Goal: Information Seeking & Learning: Learn about a topic

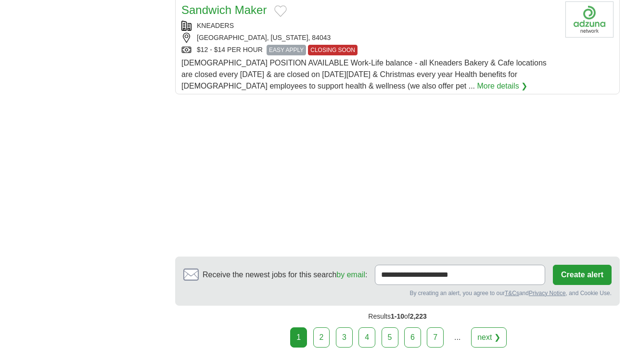
scroll to position [1225, 0]
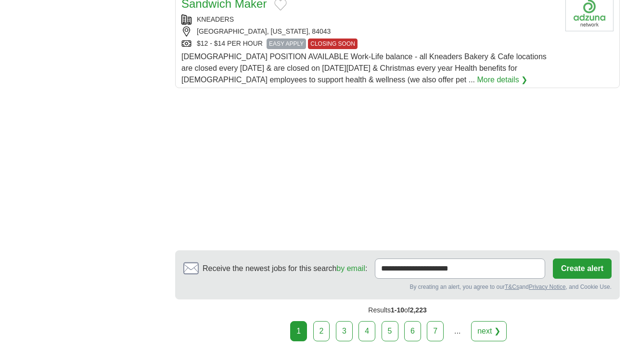
click at [322, 335] on link "2" at bounding box center [321, 331] width 17 height 20
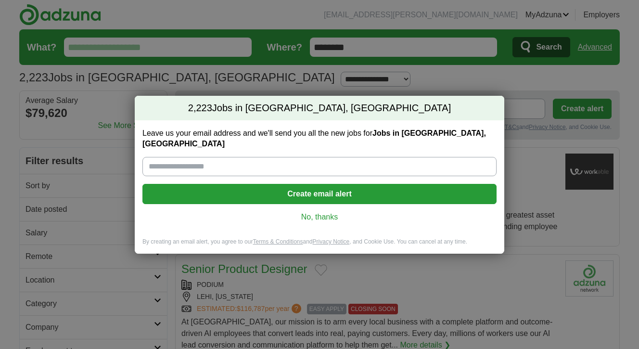
click at [323, 212] on link "No, thanks" at bounding box center [319, 217] width 339 height 11
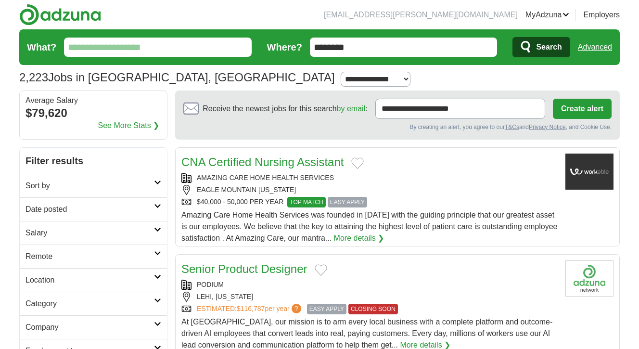
click at [187, 55] on input "What?" at bounding box center [158, 47] width 188 height 19
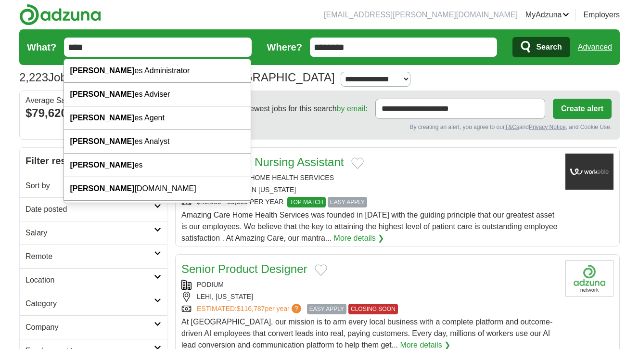
type input "****"
click at [512, 37] on button "Search" at bounding box center [540, 47] width 57 height 20
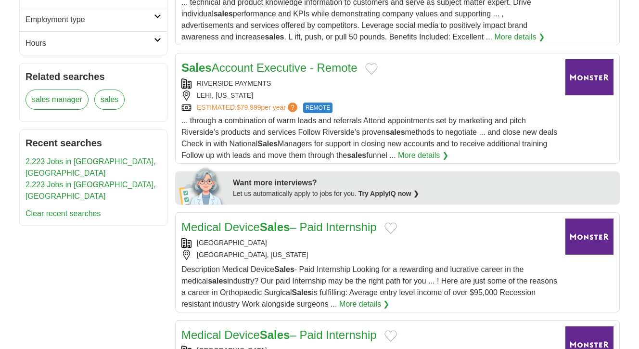
scroll to position [332, 0]
click at [418, 127] on div "... through a combination of warm leads and referrals Attend appointments set b…" at bounding box center [369, 138] width 376 height 46
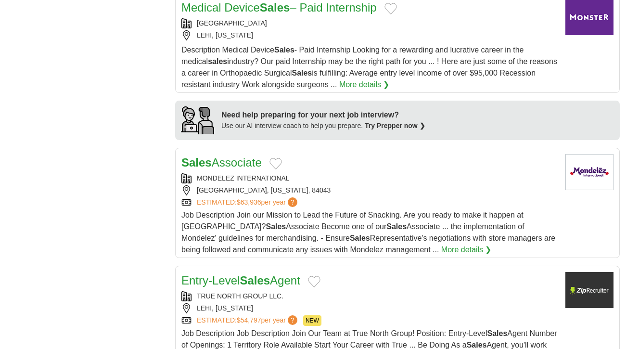
scroll to position [767, 0]
click at [351, 183] on div "MONDELEZ INTERNATIONAL" at bounding box center [369, 178] width 376 height 10
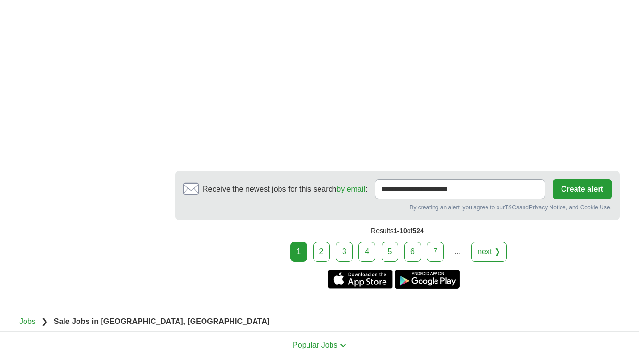
scroll to position [1793, 0]
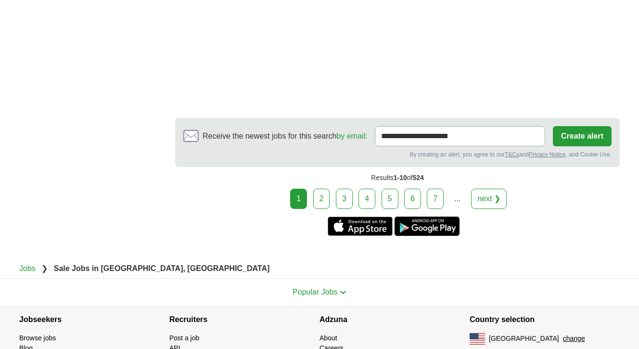
click at [318, 209] on link "2" at bounding box center [321, 199] width 17 height 20
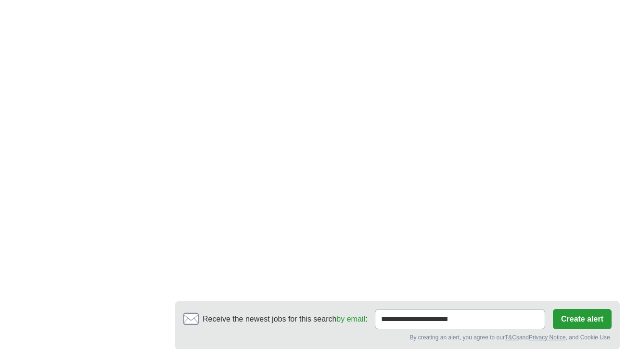
scroll to position [1661, 0]
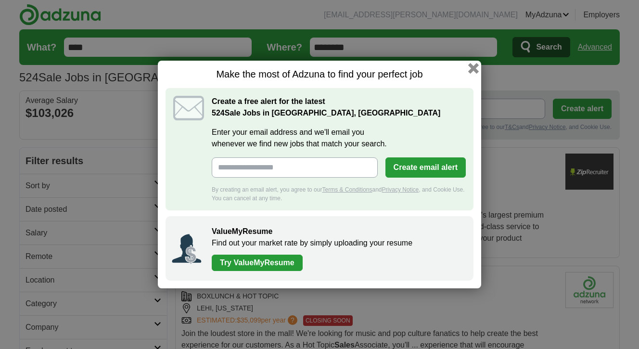
click at [471, 66] on button "button" at bounding box center [473, 68] width 11 height 11
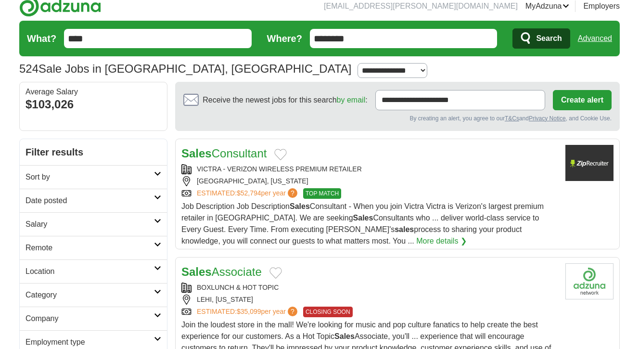
scroll to position [8, 0]
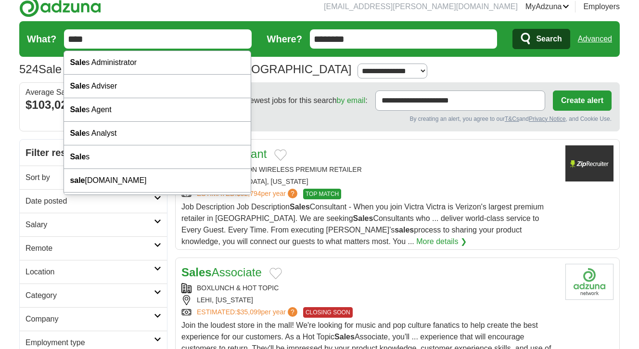
click at [150, 39] on input "****" at bounding box center [158, 38] width 188 height 19
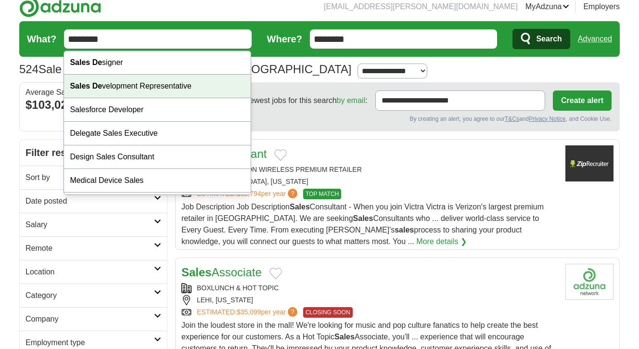
click at [112, 89] on div "Sales De velopment Representative" at bounding box center [157, 87] width 187 height 24
type input "**********"
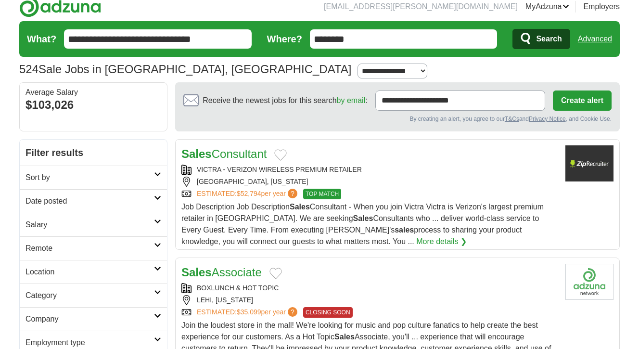
click at [528, 40] on icon "submit" at bounding box center [527, 38] width 12 height 13
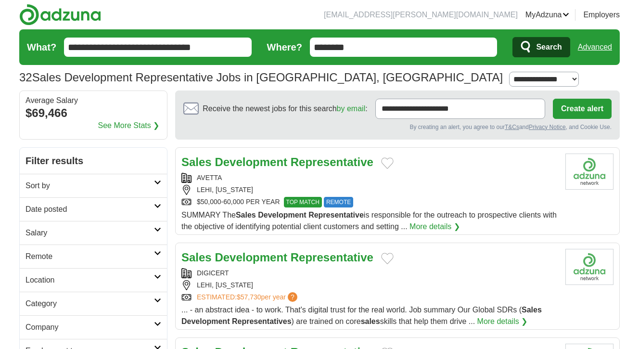
click at [335, 174] on div "AVETTA" at bounding box center [369, 178] width 376 height 10
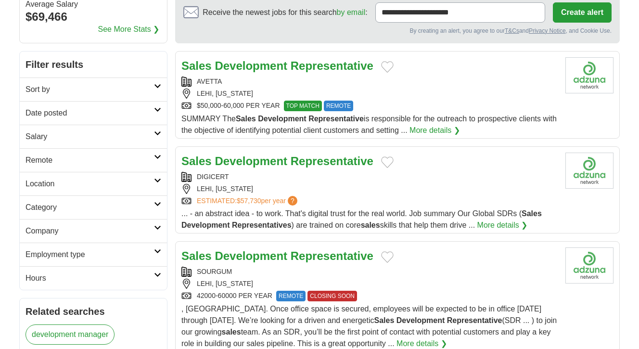
scroll to position [97, 0]
click at [368, 192] on div "LEHI, [US_STATE]" at bounding box center [369, 188] width 376 height 10
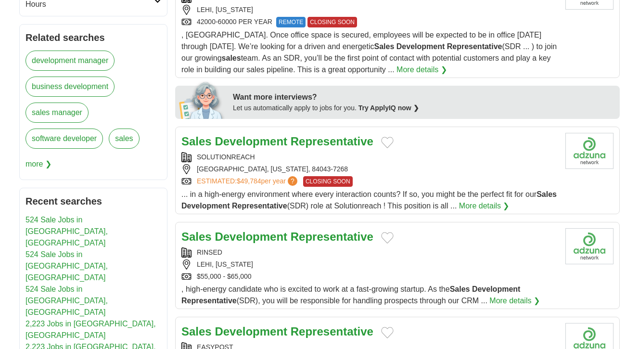
scroll to position [373, 0]
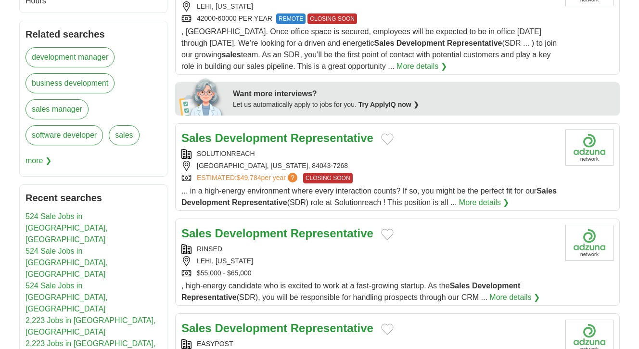
click at [400, 254] on div "RINSED" at bounding box center [369, 249] width 376 height 10
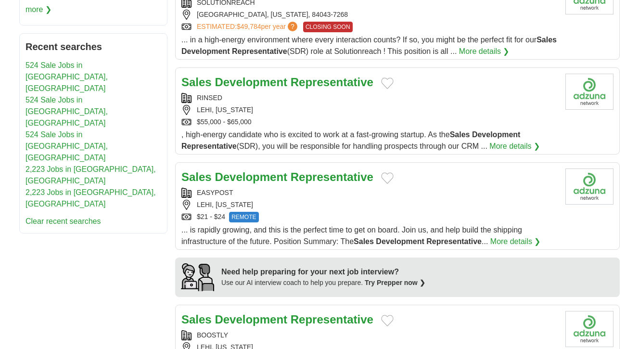
scroll to position [550, 0]
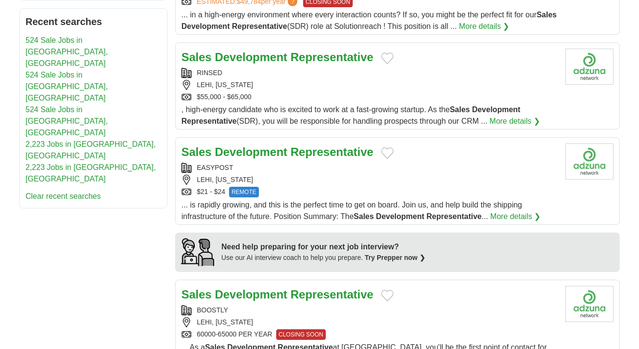
click at [404, 195] on div "$21 - $24 REMOTE" at bounding box center [369, 192] width 376 height 11
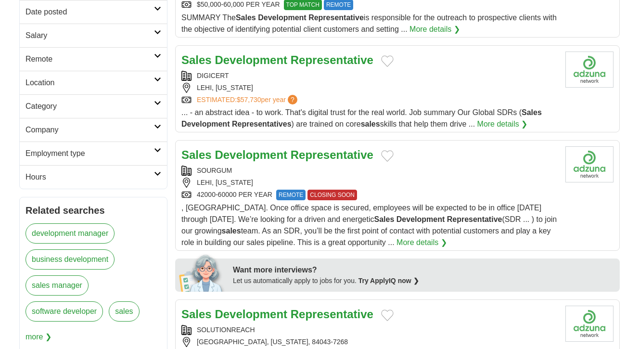
scroll to position [0, 0]
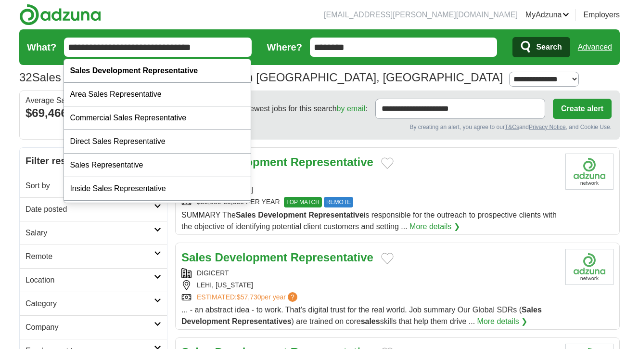
drag, startPoint x: 231, startPoint y: 49, endPoint x: 93, endPoint y: 46, distance: 138.1
click at [94, 46] on input "**********" at bounding box center [158, 47] width 188 height 19
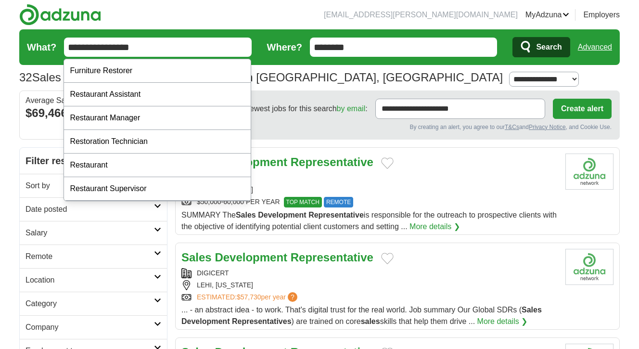
type input "**********"
click at [512, 37] on button "Search" at bounding box center [540, 47] width 57 height 20
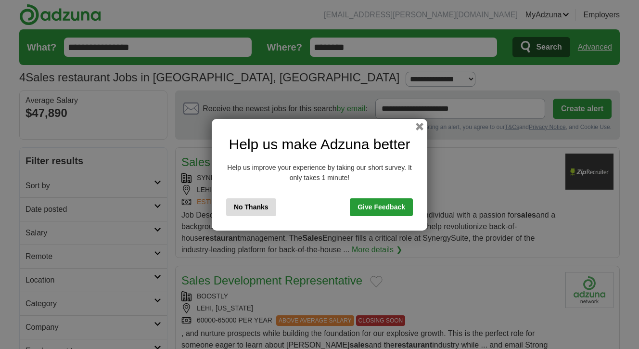
click at [249, 204] on button "No Thanks" at bounding box center [251, 207] width 50 height 18
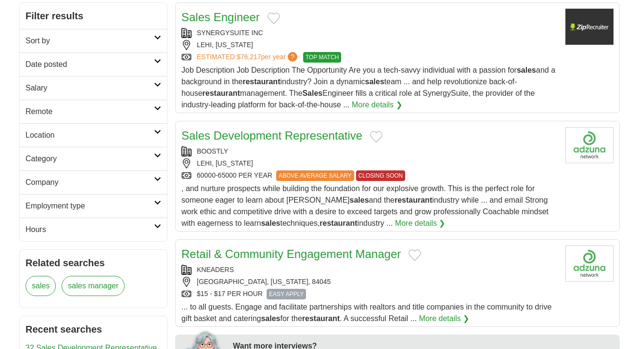
scroll to position [144, 0]
click at [402, 53] on div "ESTIMATED: $76,217 per year ? TOP MATCH" at bounding box center [369, 57] width 376 height 11
click at [384, 106] on link "More details ❯" at bounding box center [377, 106] width 51 height 12
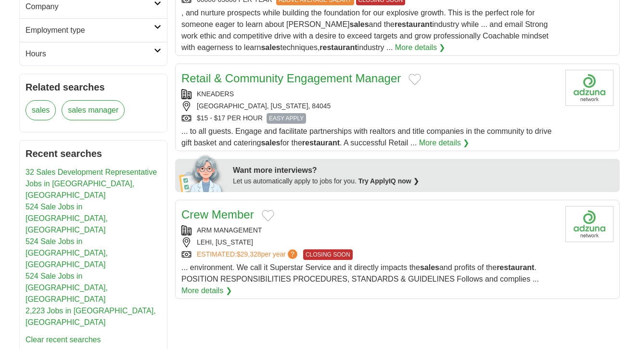
scroll to position [0, 0]
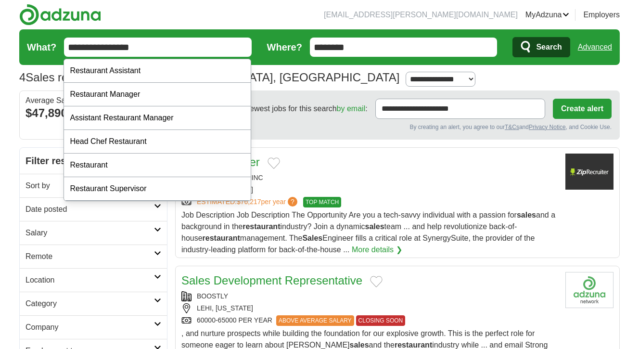
drag, startPoint x: 147, startPoint y: 47, endPoint x: 64, endPoint y: 50, distance: 82.8
click at [64, 50] on input "**********" at bounding box center [158, 47] width 188 height 19
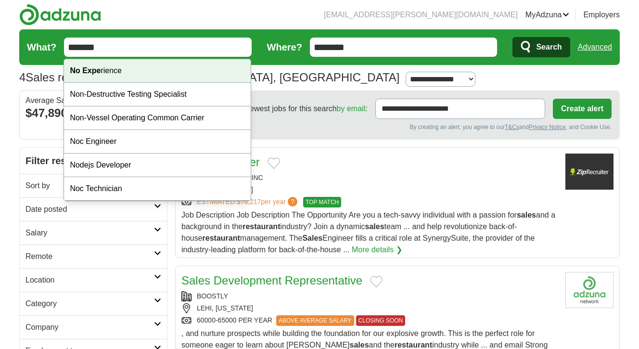
click at [82, 75] on strong "No Expe" at bounding box center [85, 70] width 31 height 8
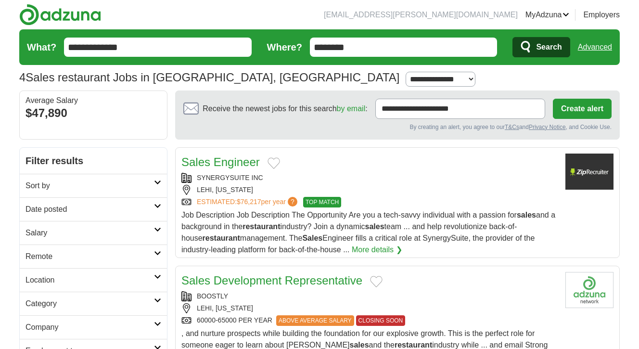
click at [183, 45] on input "**********" at bounding box center [158, 47] width 188 height 19
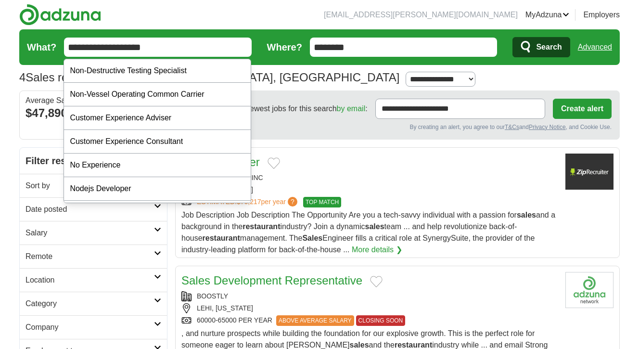
type input "**********"
click at [512, 37] on button "Search" at bounding box center [540, 47] width 57 height 20
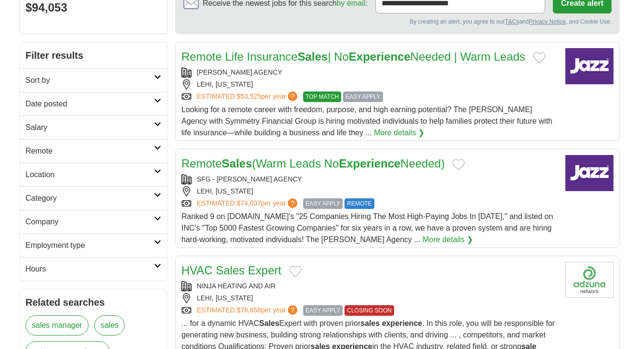
scroll to position [107, 0]
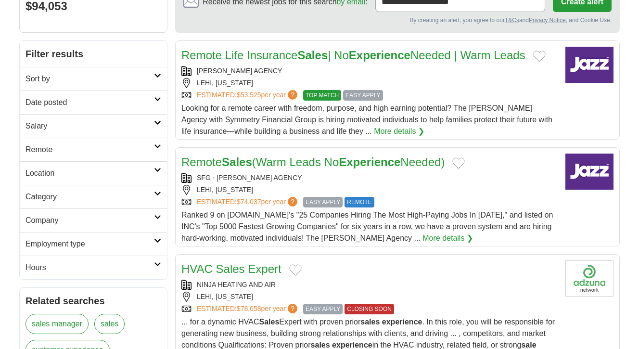
click at [410, 190] on div "LEHI, [US_STATE]" at bounding box center [369, 190] width 376 height 10
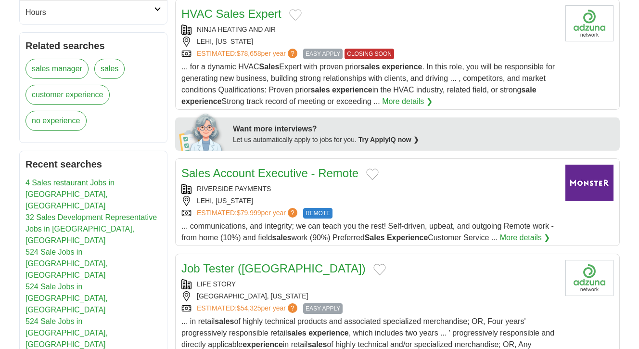
scroll to position [361, 0]
click at [362, 200] on div "LEHI, [US_STATE]" at bounding box center [369, 201] width 376 height 10
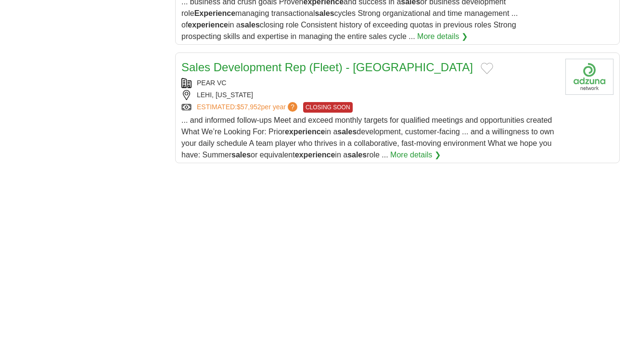
scroll to position [1202, 0]
click at [408, 100] on div "LEHI, [US_STATE]" at bounding box center [369, 95] width 376 height 10
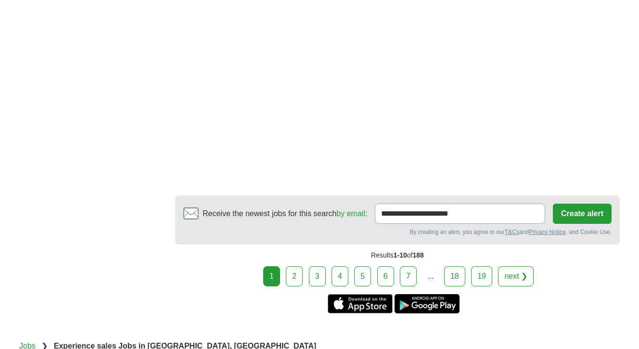
scroll to position [1732, 0]
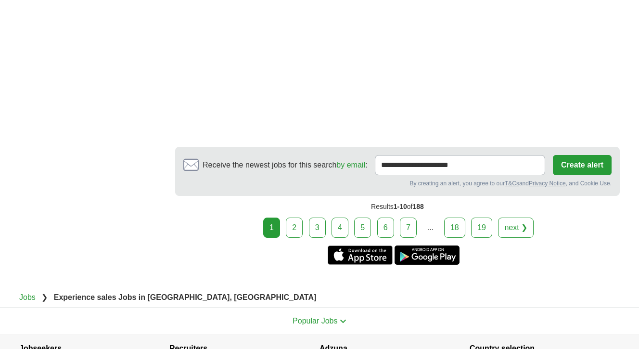
click at [298, 238] on link "2" at bounding box center [294, 227] width 17 height 20
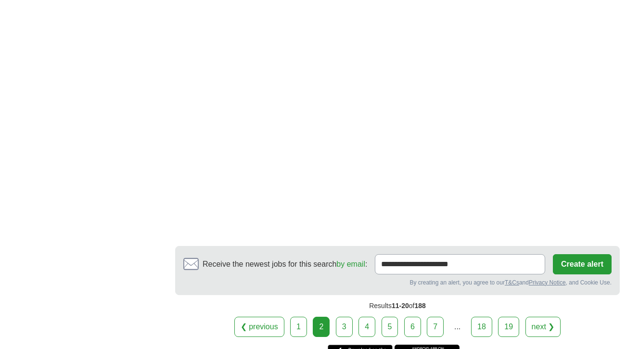
scroll to position [1696, 0]
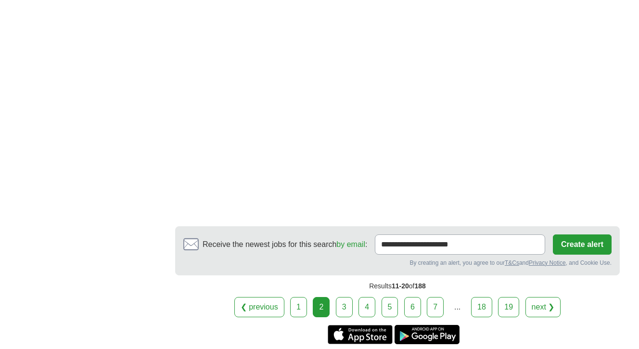
click at [338, 297] on link "3" at bounding box center [344, 307] width 17 height 20
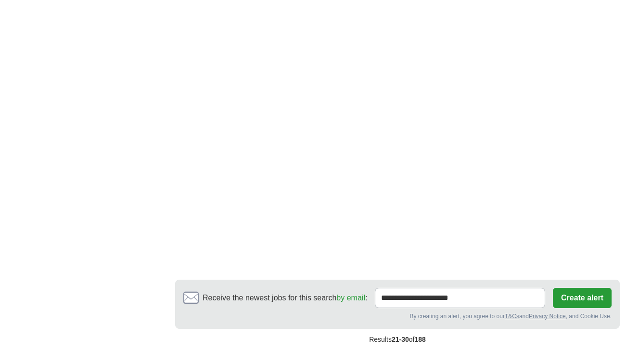
scroll to position [1809, 0]
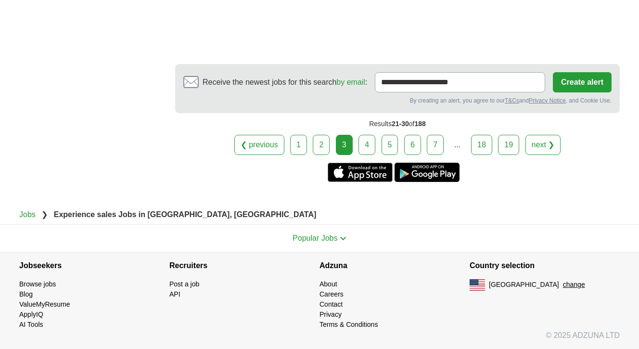
click at [371, 141] on link "4" at bounding box center [366, 145] width 17 height 20
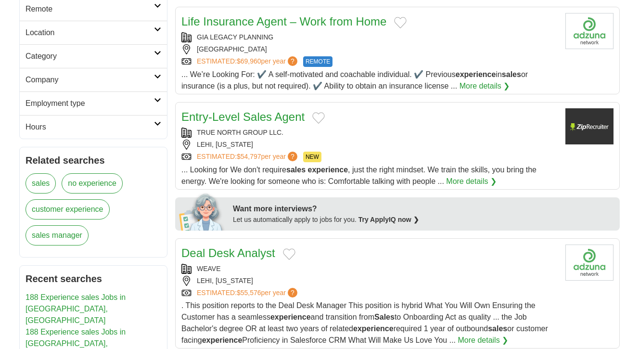
scroll to position [384, 0]
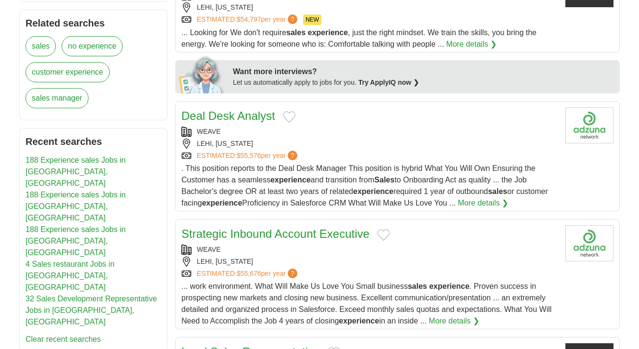
click at [366, 154] on div "ESTIMATED: $55,576 per year ?" at bounding box center [369, 156] width 376 height 10
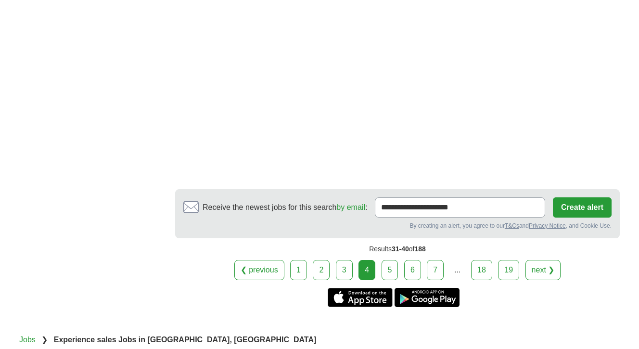
scroll to position [1736, 0]
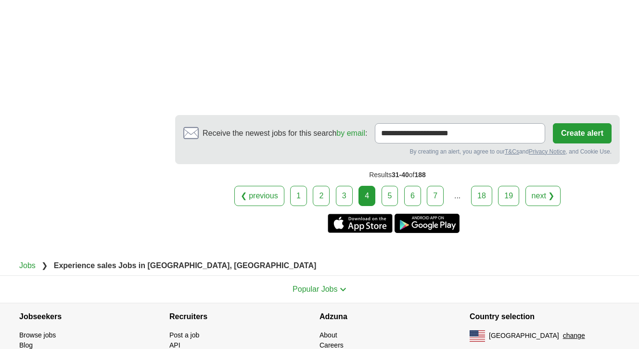
click at [391, 197] on link "5" at bounding box center [390, 196] width 17 height 20
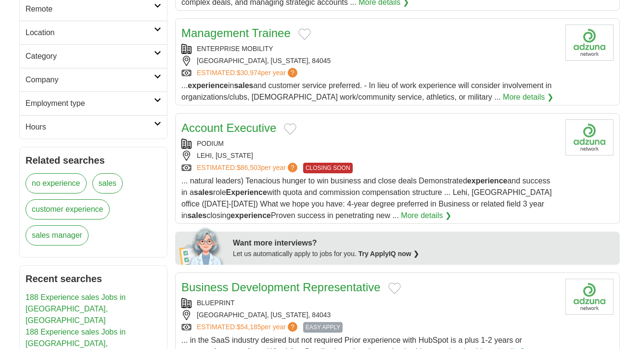
scroll to position [441, 0]
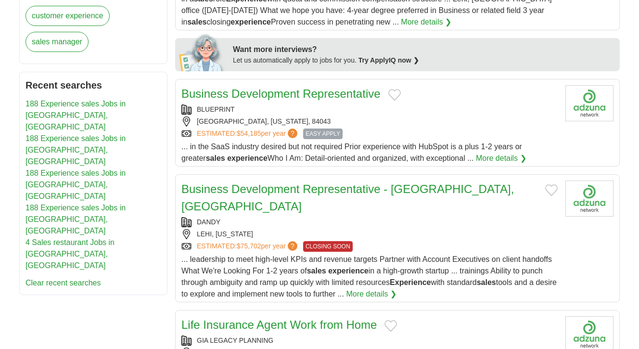
click at [352, 191] on link "Business Development Representative - Lehi, UT" at bounding box center [347, 197] width 333 height 30
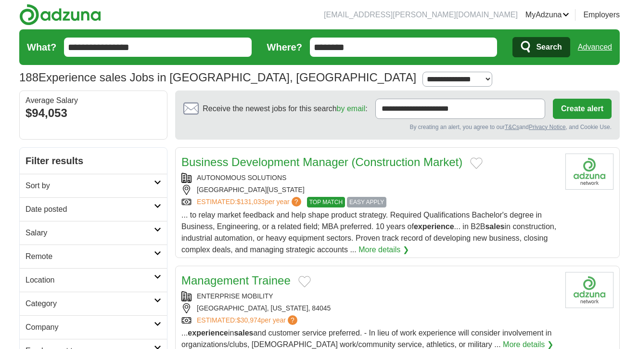
drag, startPoint x: 153, startPoint y: 46, endPoint x: 39, endPoint y: 46, distance: 114.0
click at [39, 46] on form "**********" at bounding box center [319, 47] width 601 height 36
type input "**********"
click at [512, 37] on button "Search" at bounding box center [540, 47] width 57 height 20
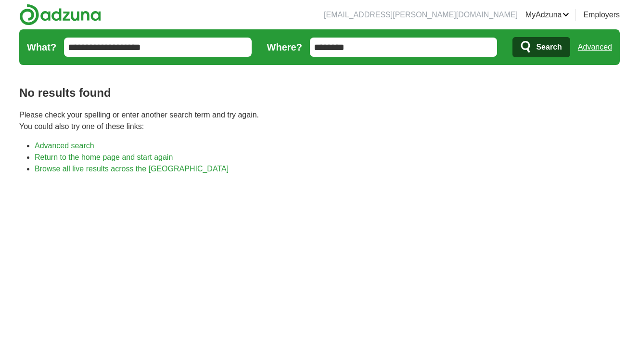
drag, startPoint x: 179, startPoint y: 42, endPoint x: 52, endPoint y: 43, distance: 127.0
click at [52, 43] on form "**********" at bounding box center [319, 47] width 601 height 36
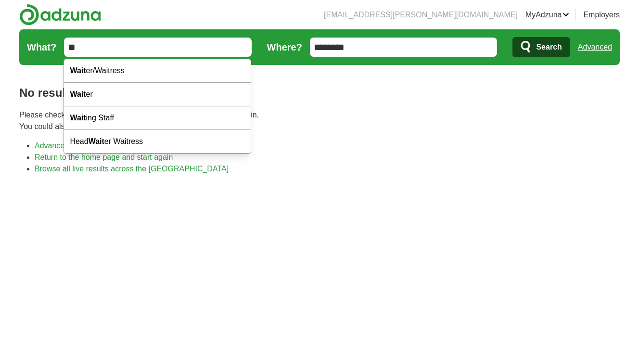
type input "*"
type input "******"
click at [512, 37] on button "Search" at bounding box center [540, 47] width 57 height 20
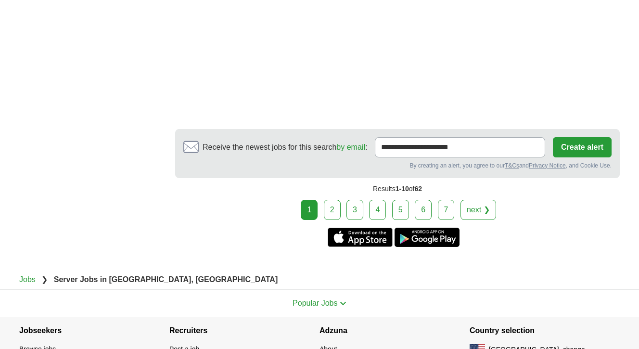
scroll to position [1960, 0]
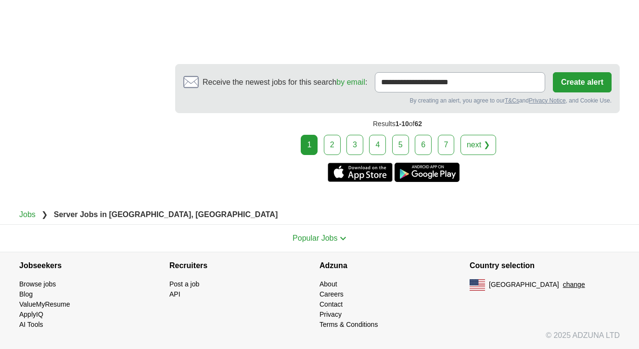
click at [333, 144] on link "2" at bounding box center [332, 145] width 17 height 20
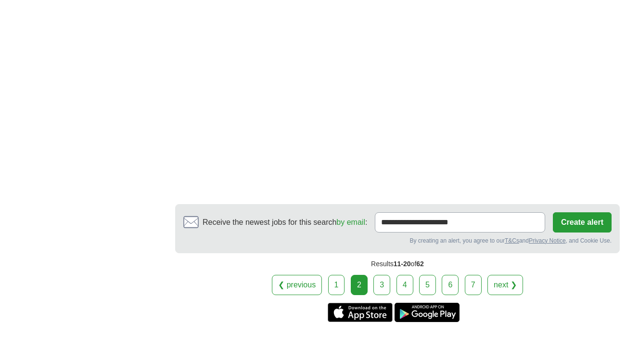
scroll to position [1705, 0]
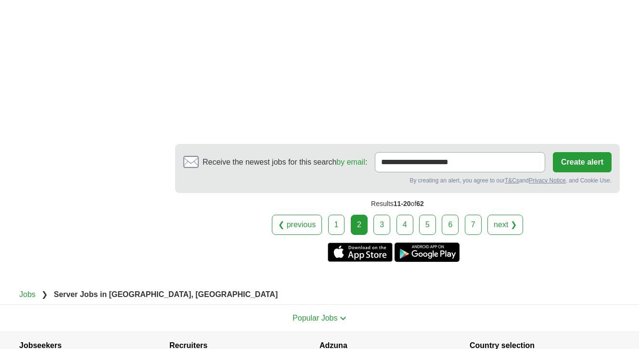
click at [389, 230] on link "3" at bounding box center [381, 225] width 17 height 20
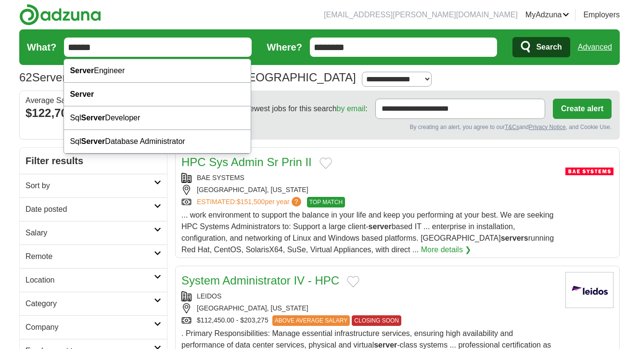
drag, startPoint x: 123, startPoint y: 53, endPoint x: 54, endPoint y: 46, distance: 69.1
click at [54, 46] on form "What? ****** Where? ******** Search Advanced" at bounding box center [319, 47] width 601 height 36
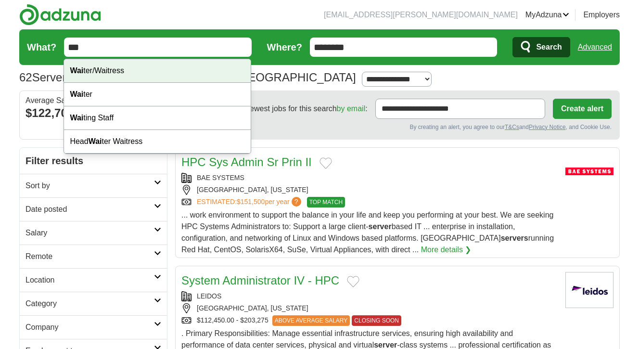
click at [93, 70] on div "Wai ter/Waitress" at bounding box center [157, 71] width 187 height 24
type input "**********"
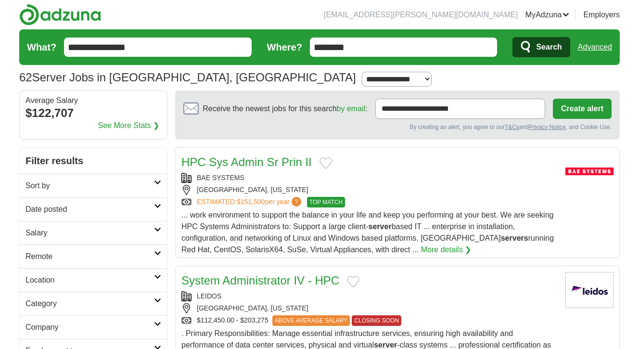
click at [545, 49] on span "Search" at bounding box center [549, 47] width 26 height 19
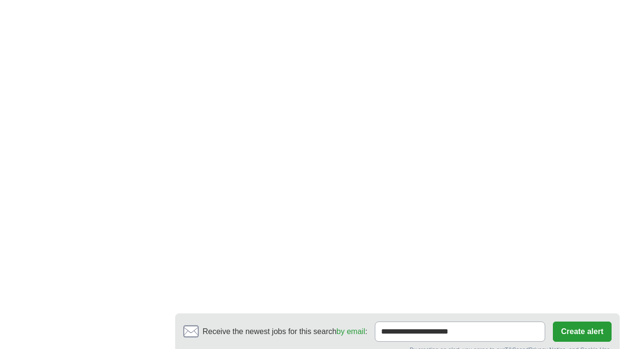
scroll to position [794, 0]
